Goal: Information Seeking & Learning: Learn about a topic

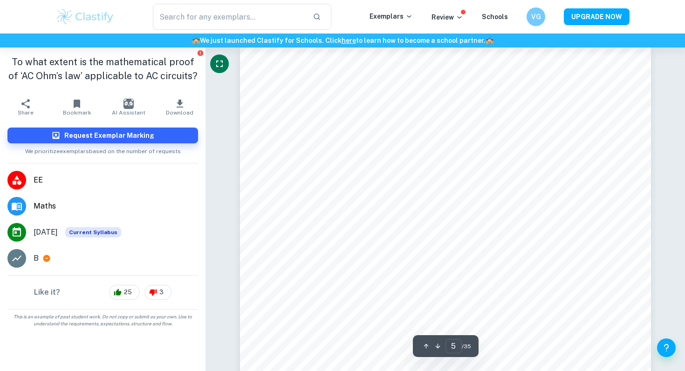
scroll to position [2486, 0]
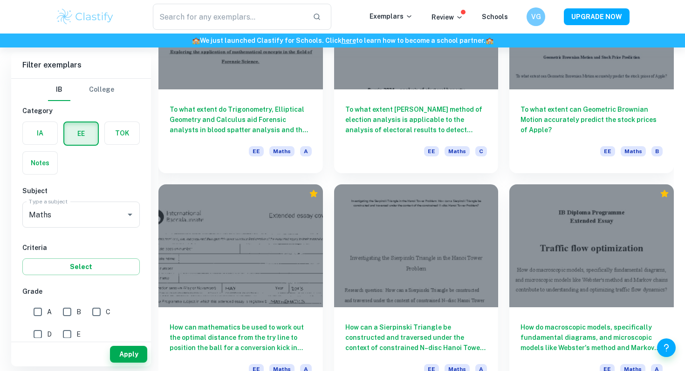
scroll to position [2993, 0]
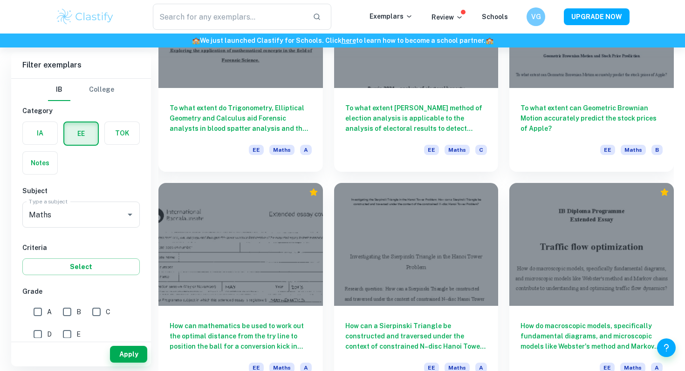
click at [69, 309] on input "B" at bounding box center [67, 312] width 19 height 19
checkbox input "true"
click at [130, 351] on button "Apply" at bounding box center [128, 354] width 37 height 17
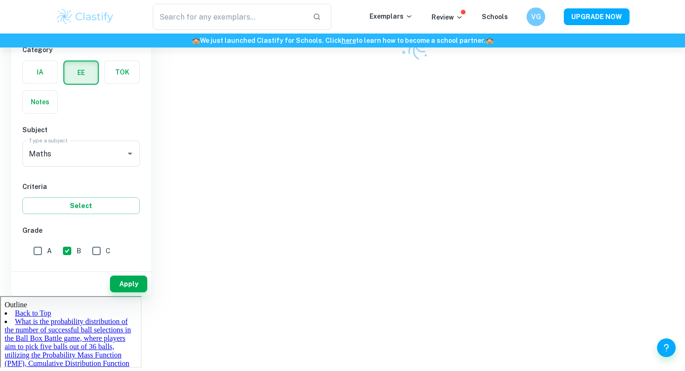
scroll to position [48, 0]
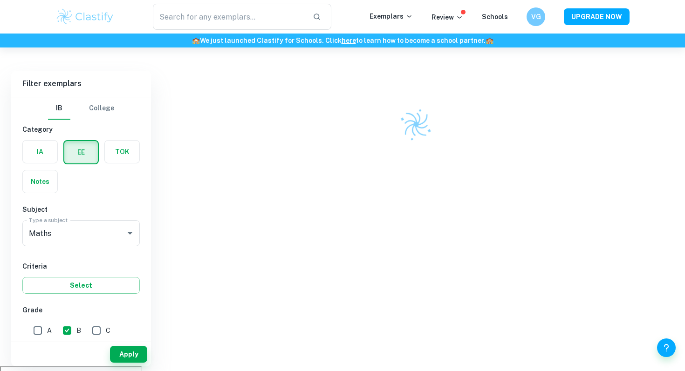
click at [406, 160] on div at bounding box center [416, 219] width 516 height 296
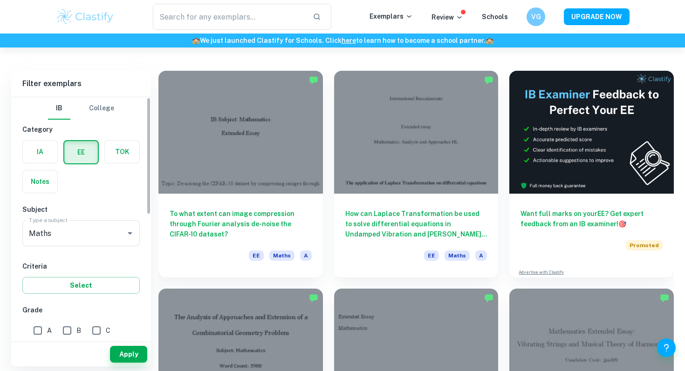
click at [76, 323] on input "B" at bounding box center [67, 331] width 19 height 19
checkbox input "true"
click at [125, 349] on button "Apply" at bounding box center [128, 354] width 37 height 17
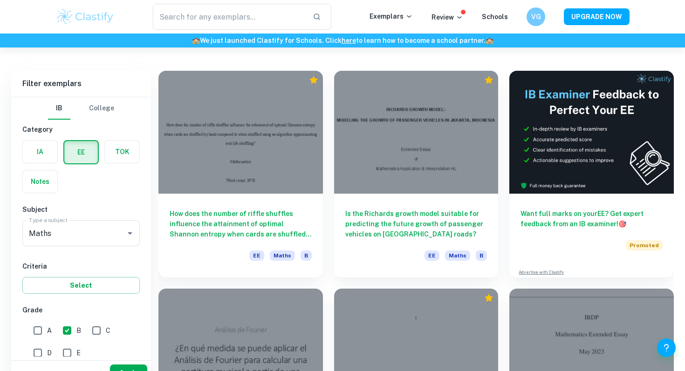
scroll to position [1396, 0]
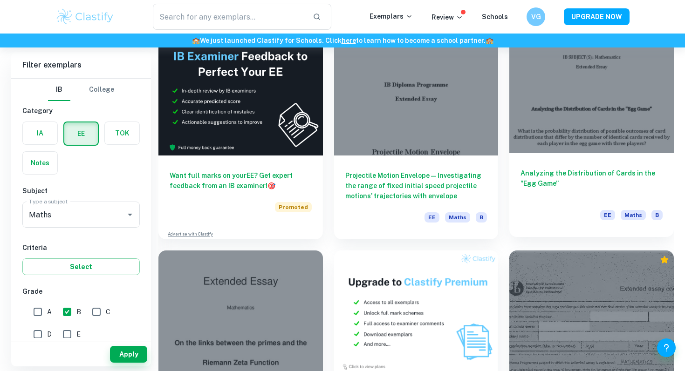
click at [599, 143] on div at bounding box center [591, 91] width 165 height 123
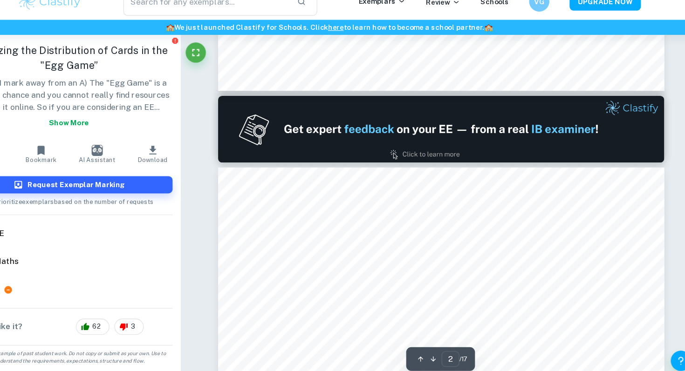
scroll to position [541, 0]
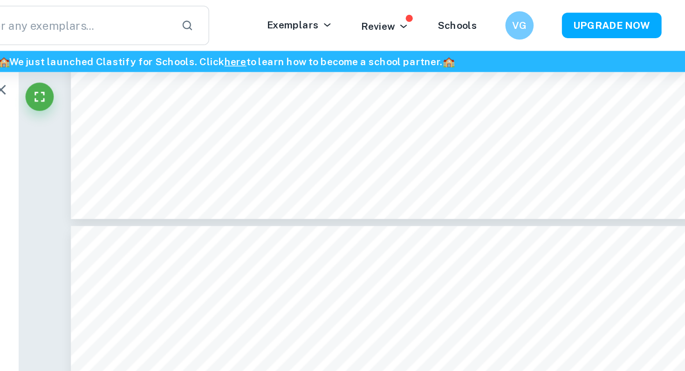
type input "4"
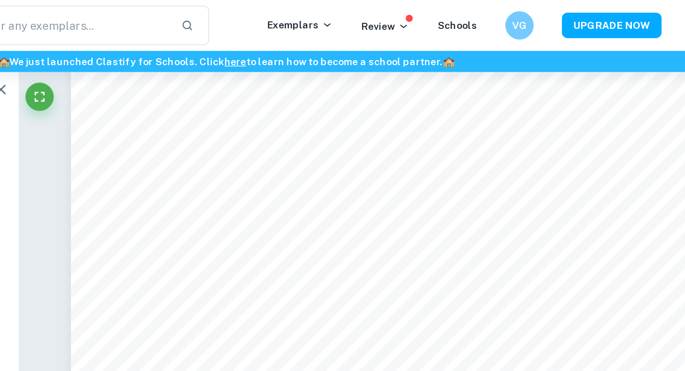
scroll to position [1964, 0]
